Goal: Participate in discussion

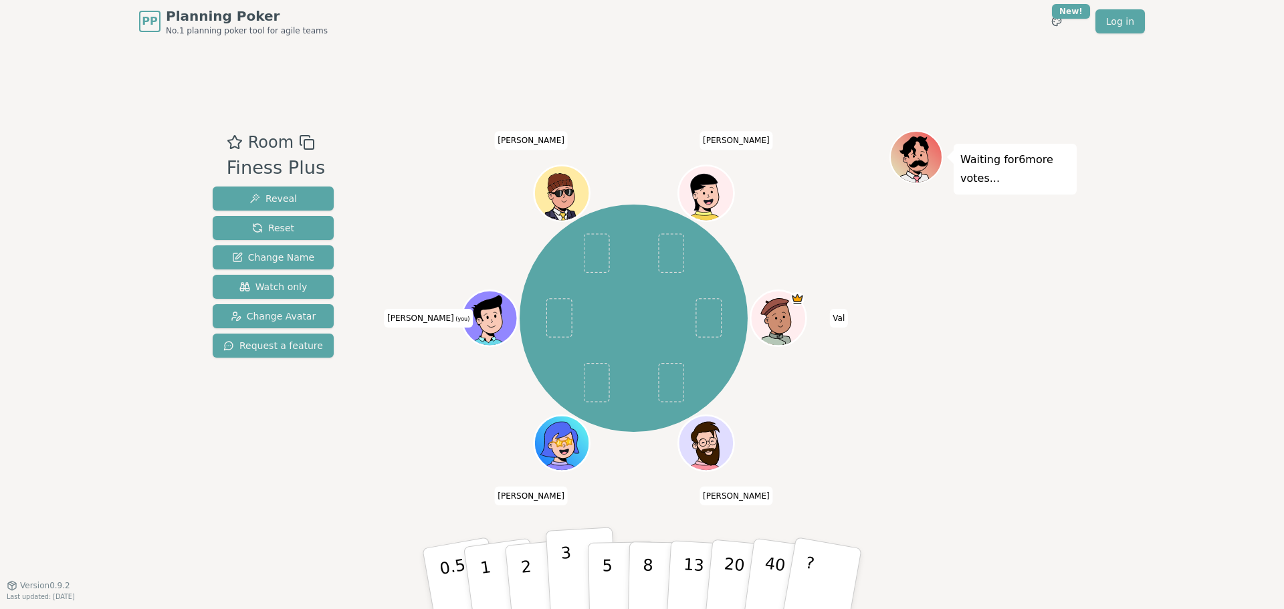
click at [568, 550] on p "3" at bounding box center [568, 580] width 15 height 73
click at [520, 580] on button "2" at bounding box center [542, 579] width 76 height 106
click at [489, 557] on button "1" at bounding box center [502, 579] width 80 height 108
click at [570, 558] on button "3" at bounding box center [582, 579] width 73 height 104
click at [857, 236] on div "[PERSON_NAME] [PERSON_NAME] (you) [PERSON_NAME]" at bounding box center [634, 319] width 512 height 328
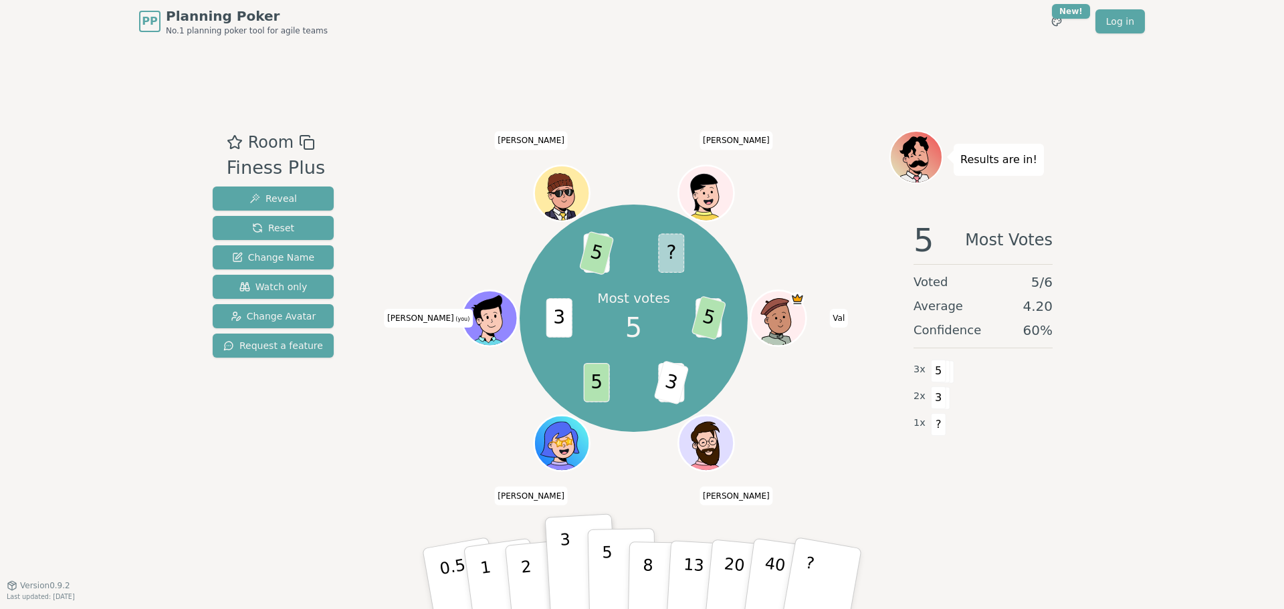
click at [623, 602] on button "5" at bounding box center [622, 579] width 69 height 102
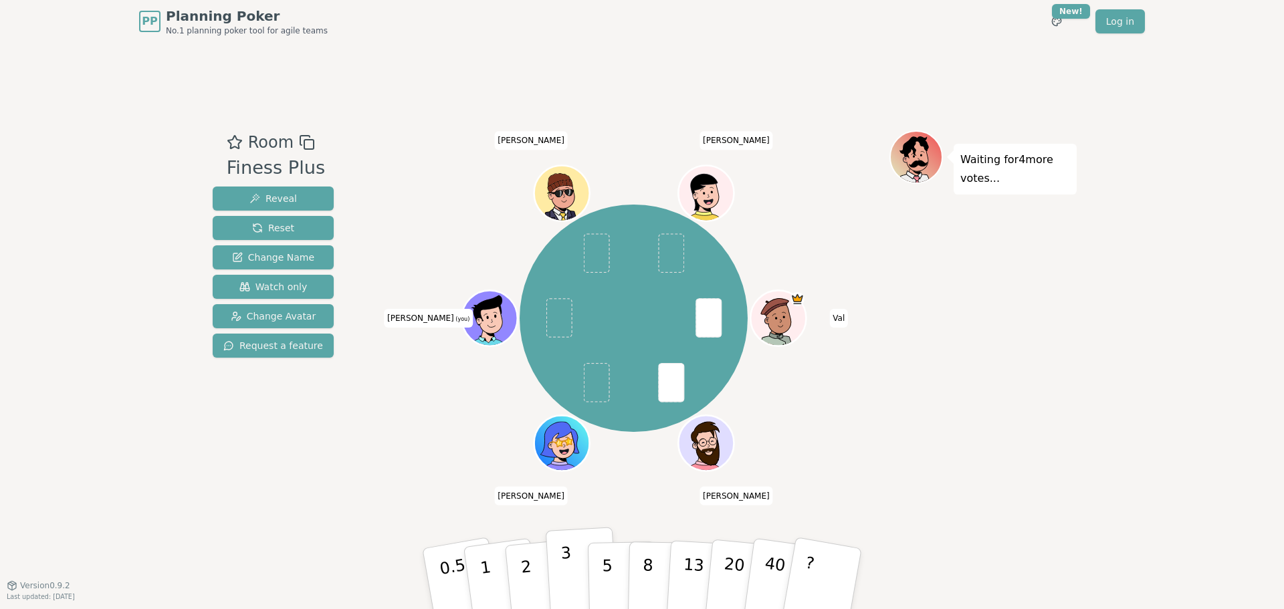
click at [583, 562] on button "3" at bounding box center [582, 579] width 73 height 104
click at [536, 568] on button "2" at bounding box center [542, 579] width 76 height 106
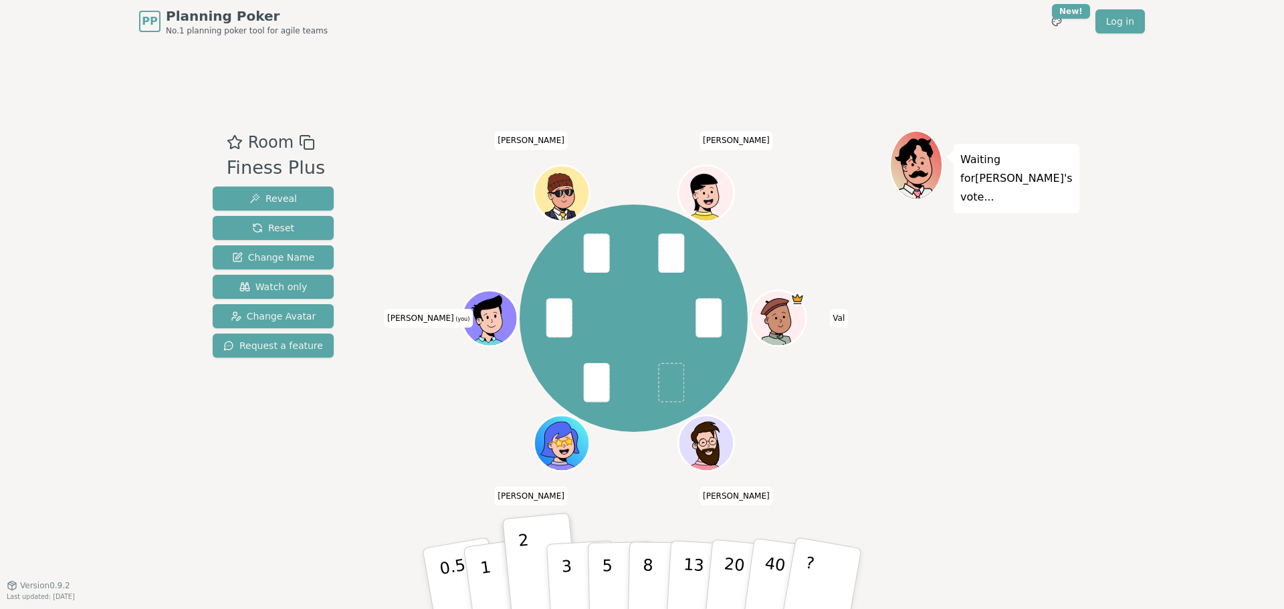
click at [843, 421] on div "[PERSON_NAME] [PERSON_NAME] (you) [PERSON_NAME]" at bounding box center [634, 319] width 512 height 328
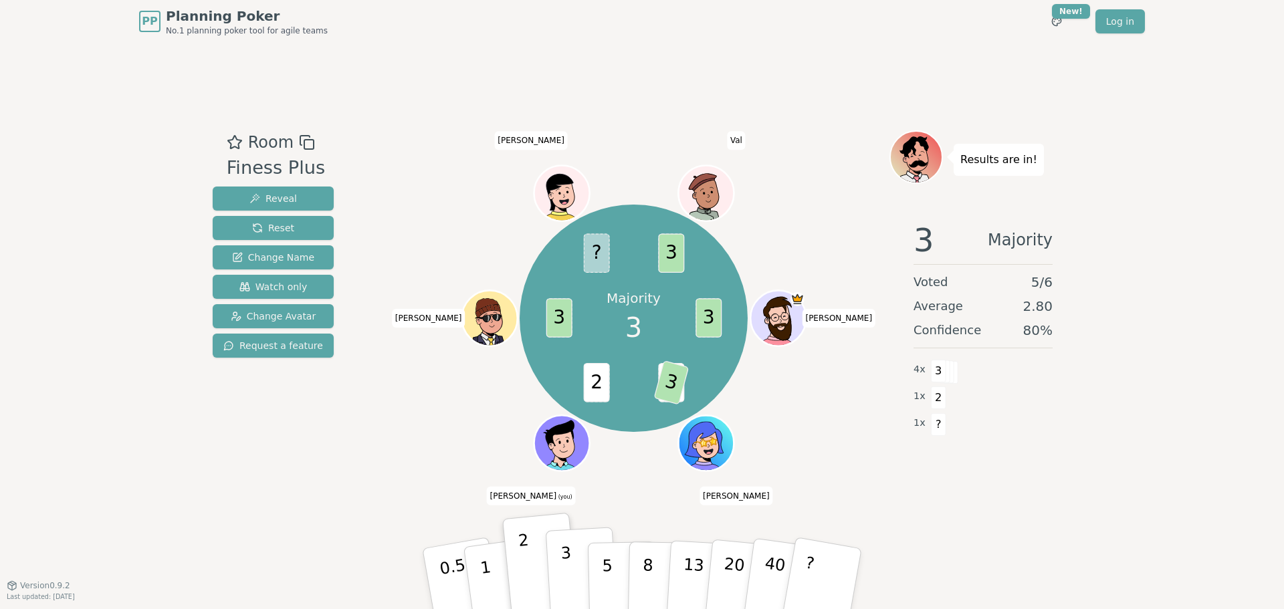
click at [565, 563] on p "3" at bounding box center [568, 580] width 15 height 73
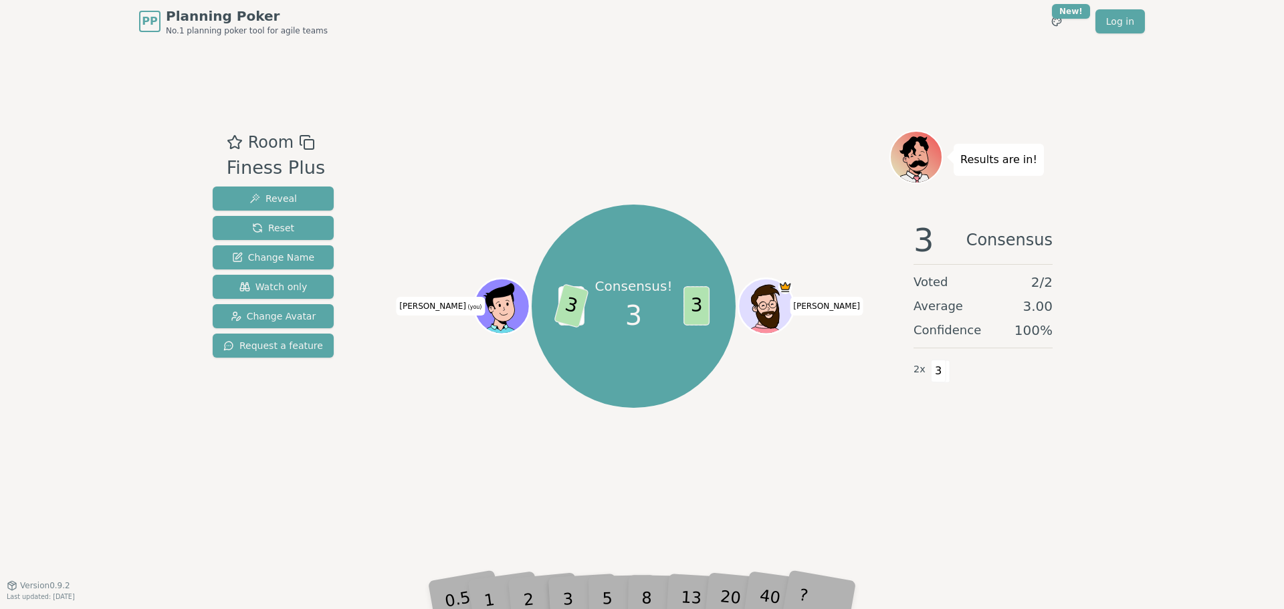
click at [669, 114] on div "Room Finess Plus Reveal Reset Change Name Watch only Change Avatar Request a fe…" at bounding box center [642, 314] width 870 height 542
